Goal: Information Seeking & Learning: Understand process/instructions

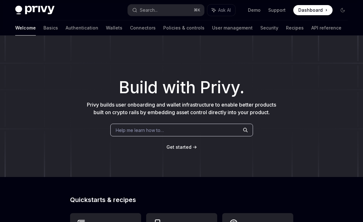
click at [161, 130] on span "Help me learn how to…" at bounding box center [140, 130] width 48 height 7
type textarea "*"
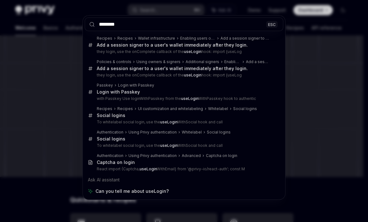
type input "********"
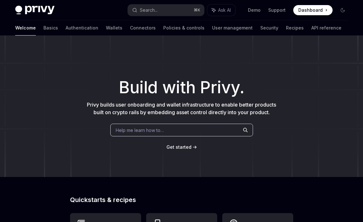
type textarea "*"
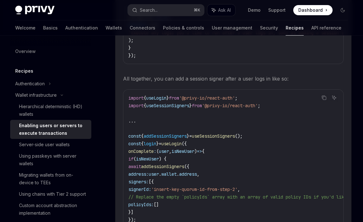
scroll to position [1301, 0]
drag, startPoint x: 229, startPoint y: 147, endPoint x: 132, endPoint y: 144, distance: 96.4
click at [132, 144] on code "import { useLogin } from '@privy-io/react-auth' ; import { useSessionSigners } …" at bounding box center [365, 177] width 474 height 167
copy span "onComplete : ( user , isNewUser ) => {"
click at [283, 130] on code "import { useLogin } from '@privy-io/react-auth' ; import { useSessionSigners } …" at bounding box center [365, 177] width 474 height 167
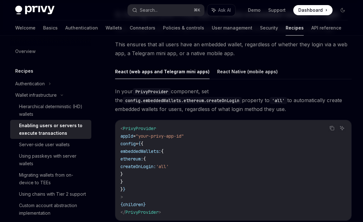
scroll to position [2029, 0]
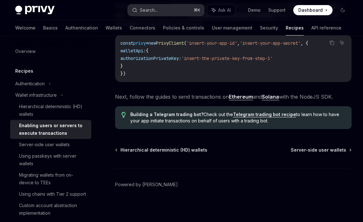
click at [161, 4] on button "Search... ⌘ K" at bounding box center [166, 9] width 76 height 11
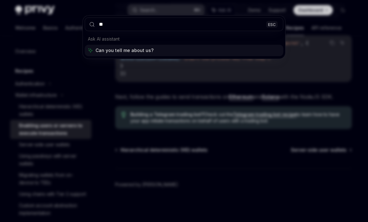
type input "*"
type input "**********"
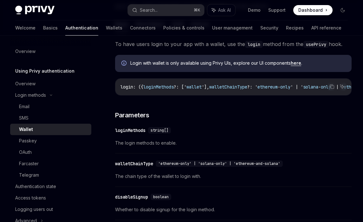
scroll to position [32, 0]
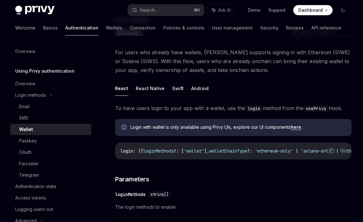
drag, startPoint x: 230, startPoint y: 159, endPoint x: 265, endPoint y: 157, distance: 35.5
click at [265, 157] on div "login : ({ loginMethods ?: [' wallet '], walletChainType ?: ' ethereum - only '…" at bounding box center [233, 151] width 236 height 16
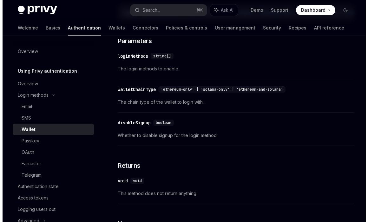
scroll to position [170, 0]
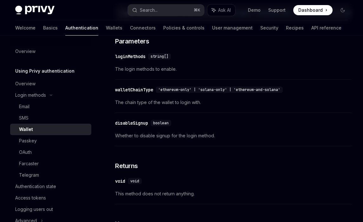
click at [171, 9] on button "Search... ⌘ K" at bounding box center [166, 9] width 76 height 11
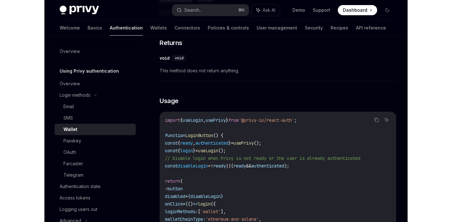
scroll to position [331, 0]
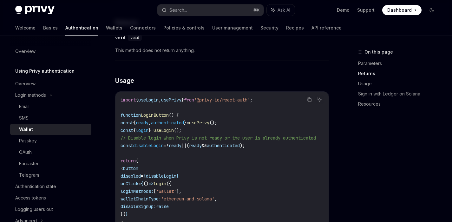
type textarea "*"
